Goal: Find specific page/section: Find specific page/section

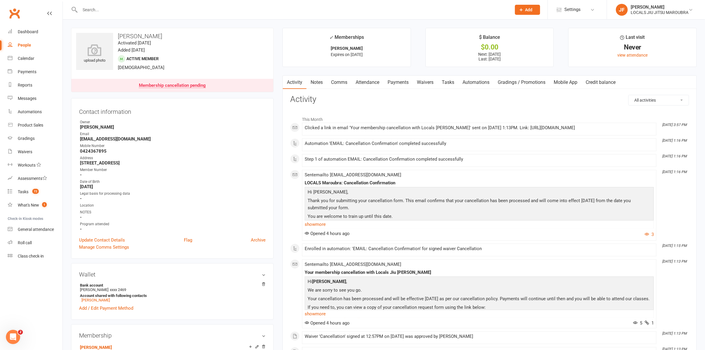
drag, startPoint x: 204, startPoint y: 113, endPoint x: 209, endPoint y: 105, distance: 9.6
click at [205, 112] on h3 "Contact information" at bounding box center [172, 110] width 187 height 9
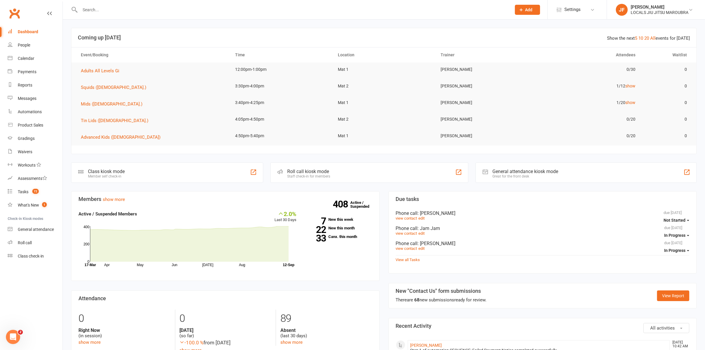
drag, startPoint x: 275, startPoint y: 47, endPoint x: 287, endPoint y: 42, distance: 12.8
click at [278, 45] on section "Show the next 5 10 20 All events for today Coming up Today Event/Booking Time L…" at bounding box center [384, 91] width 626 height 126
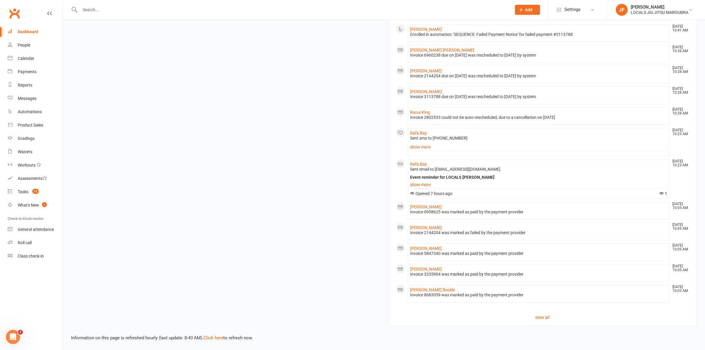
scroll to position [541, 0]
